Goal: Task Accomplishment & Management: Manage account settings

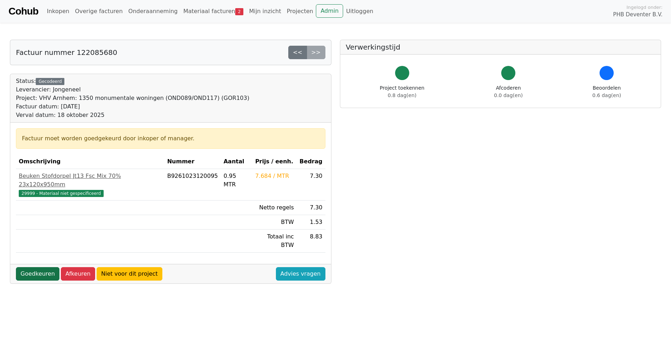
click at [36, 267] on link "Goedkeuren" at bounding box center [38, 273] width 44 height 13
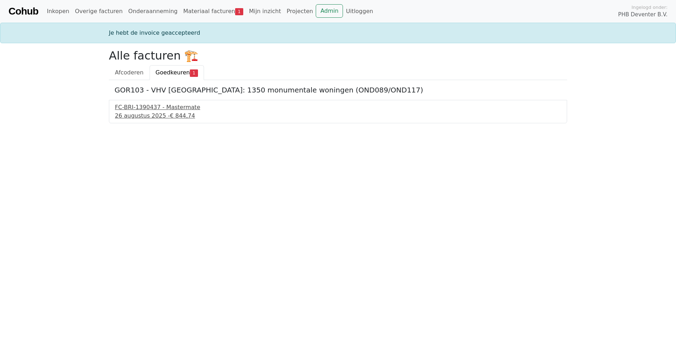
click at [141, 110] on div "FC-BRI-1390437 - Mastermate" at bounding box center [338, 107] width 446 height 8
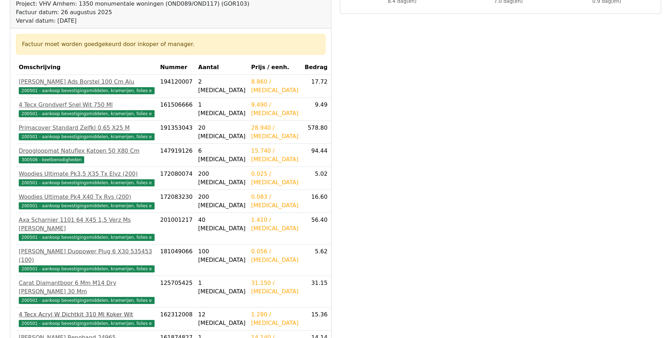
scroll to position [106, 0]
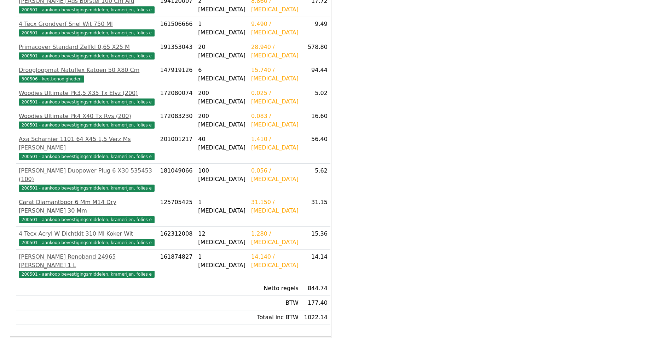
scroll to position [187, 0]
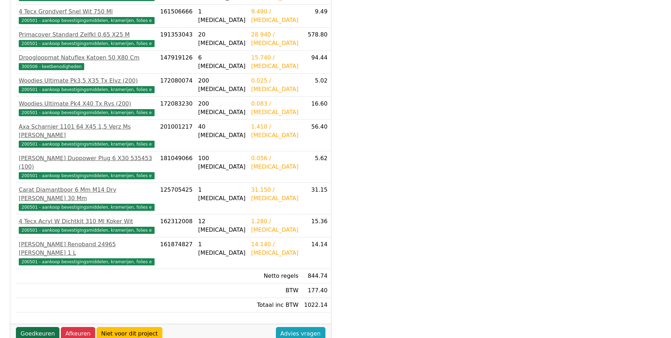
click at [42, 327] on link "Goedkeuren" at bounding box center [38, 333] width 44 height 13
